Goal: Task Accomplishment & Management: Manage account settings

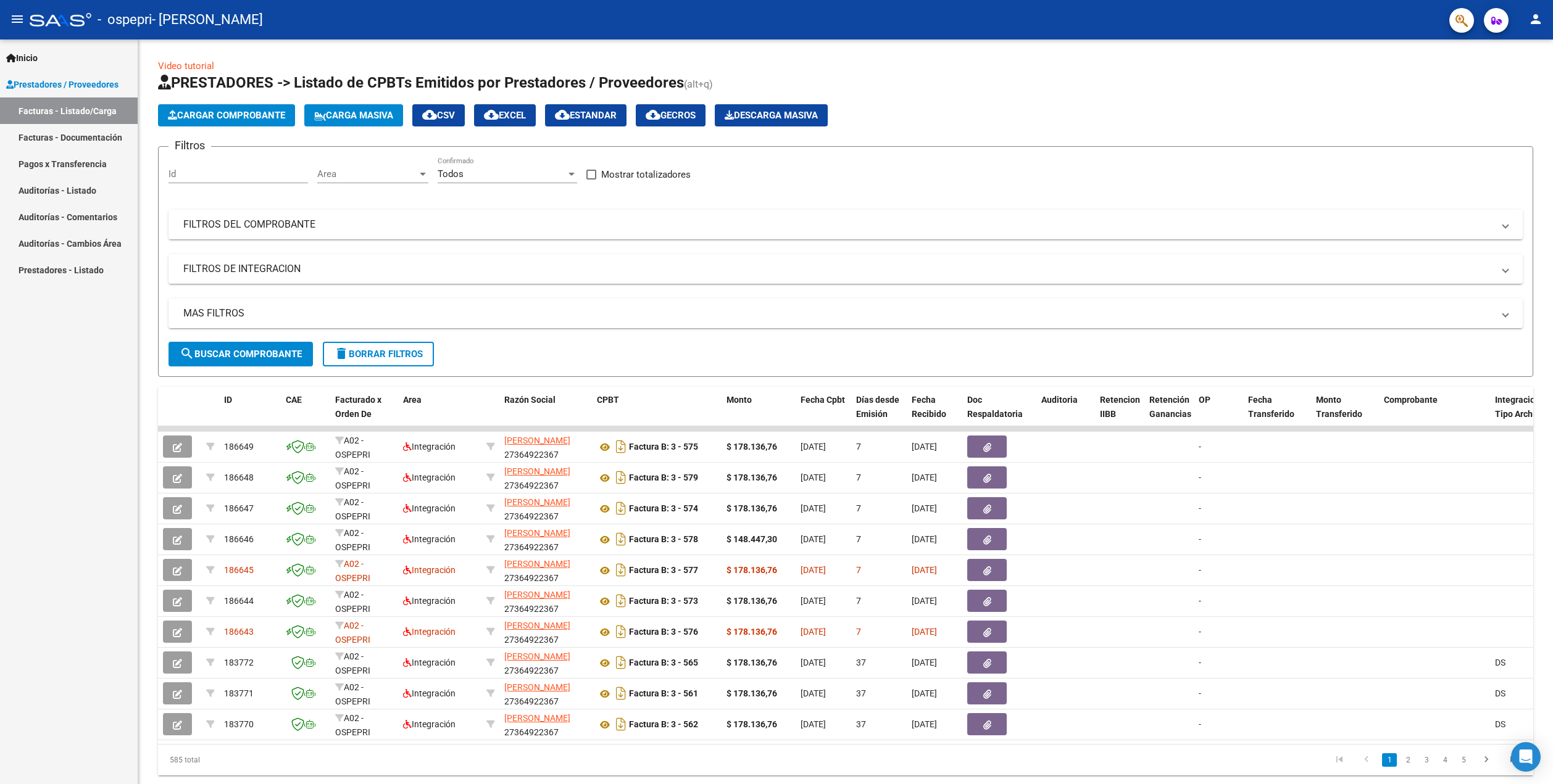
click at [1536, 22] on mat-icon "person" at bounding box center [1536, 19] width 15 height 15
click at [1511, 81] on button "exit_to_app Salir" at bounding box center [1511, 82] width 75 height 30
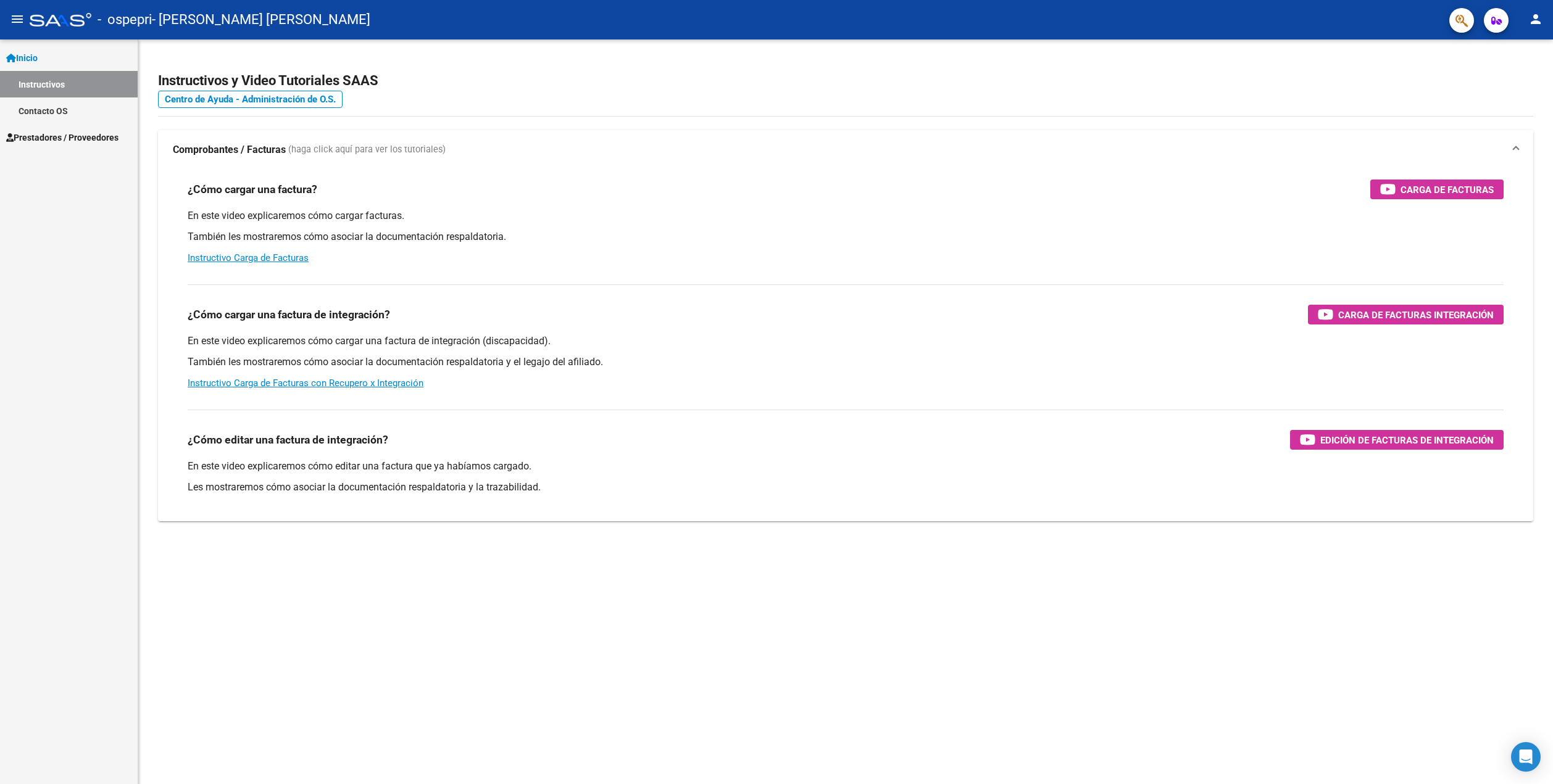
click at [70, 129] on link "Prestadores / Proveedores" at bounding box center [69, 137] width 138 height 26
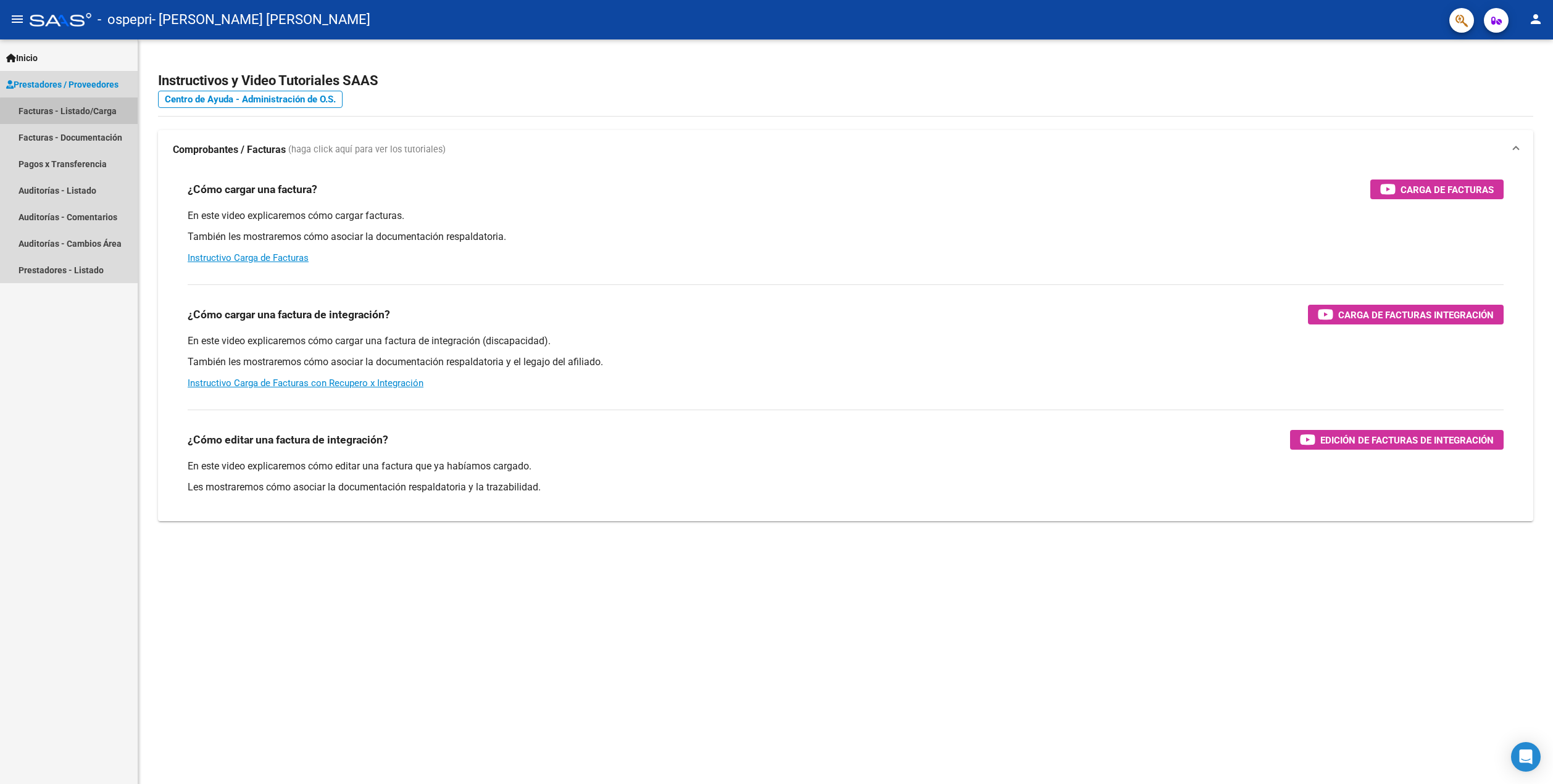
click at [80, 113] on link "Facturas - Listado/Carga" at bounding box center [69, 111] width 138 height 26
